Goal: Task Accomplishment & Management: Manage account settings

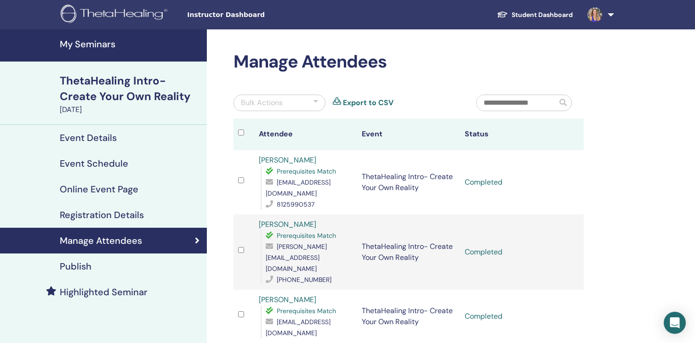
click at [106, 46] on h4 "My Seminars" at bounding box center [130, 44] width 141 height 11
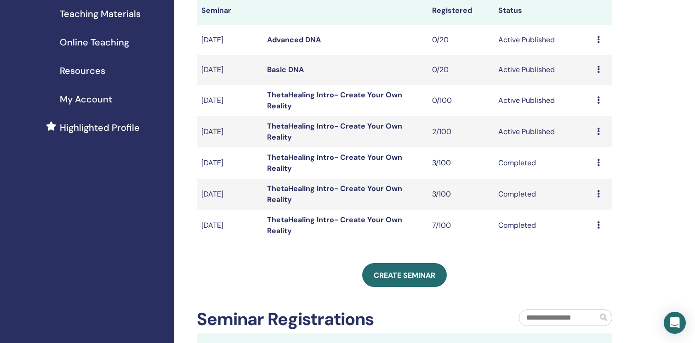
scroll to position [130, 0]
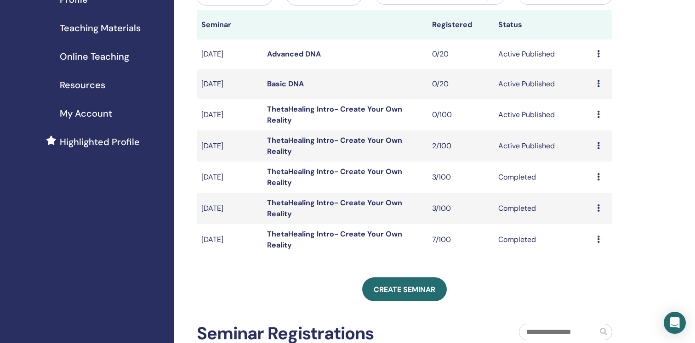
click at [321, 109] on link "ThetaHealing Intro- Create Your Own Reality" at bounding box center [334, 114] width 135 height 21
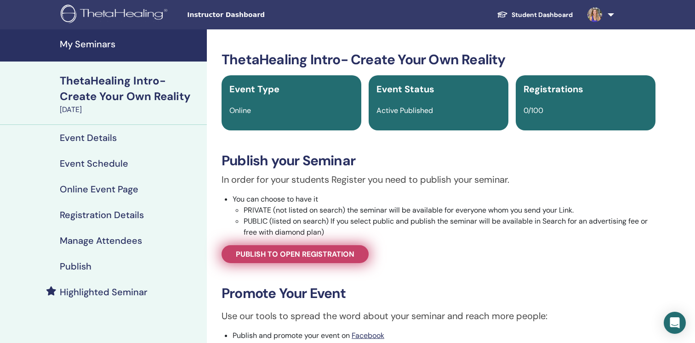
click at [345, 255] on span "Publish to open registration" at bounding box center [295, 254] width 119 height 10
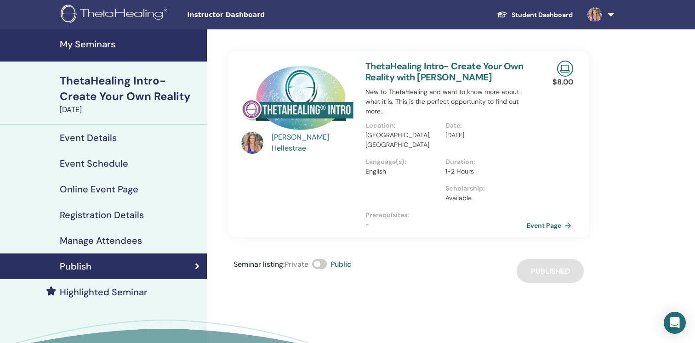
click at [542, 219] on link "Event Page" at bounding box center [550, 226] width 48 height 14
